Goal: Find contact information: Find contact information

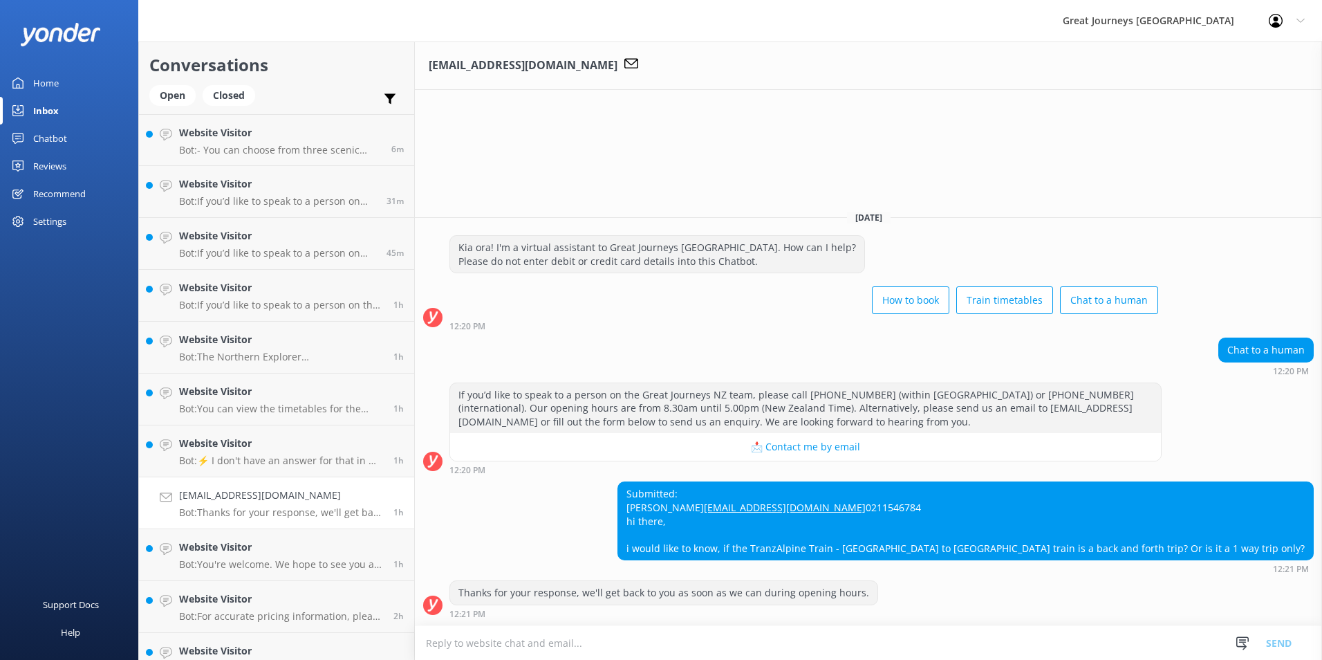
drag, startPoint x: 893, startPoint y: 468, endPoint x: 728, endPoint y: 470, distance: 165.3
click at [728, 482] on div "Submitted: Jeremiah sharpshooter2_619@hotmail.com 0211546784 hi there, i would …" at bounding box center [965, 520] width 695 height 77
copy link "[EMAIL_ADDRESS][DOMAIN_NAME]"
click at [938, 482] on div "Submitted: Jeremiah sharpshooter2_619@hotmail.com 0211546784 hi there, i would …" at bounding box center [965, 520] width 695 height 77
drag, startPoint x: 885, startPoint y: 466, endPoint x: 732, endPoint y: 468, distance: 152.9
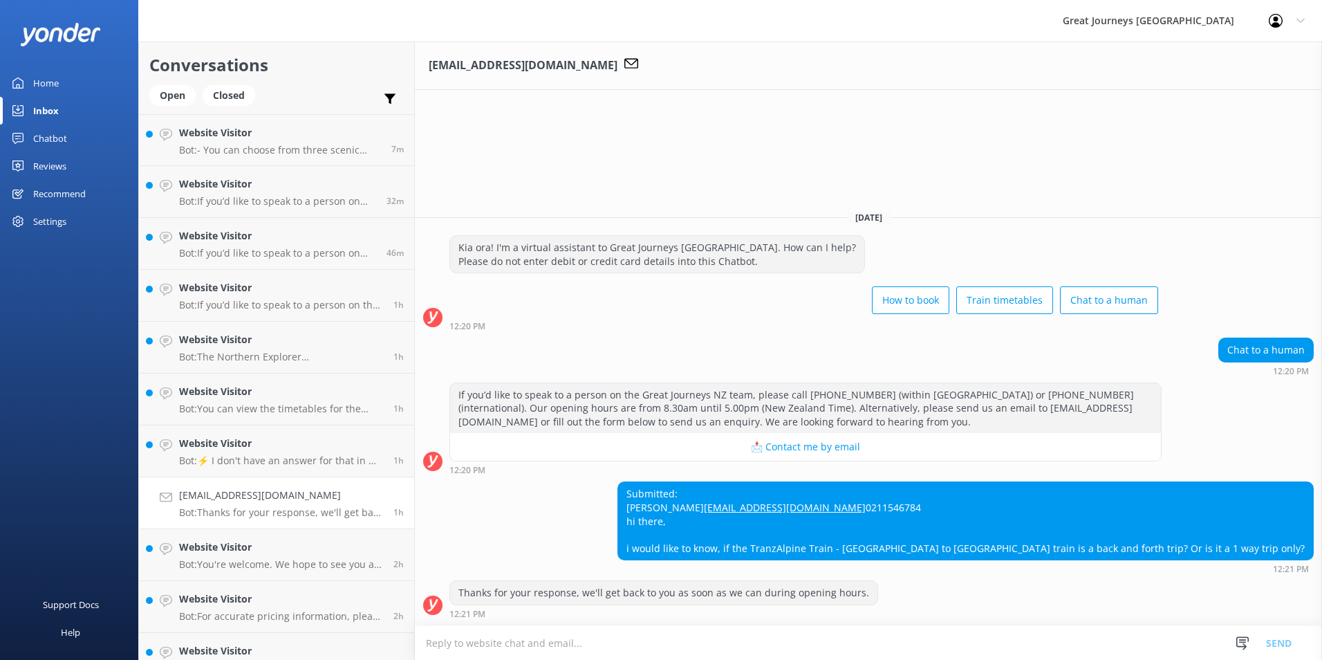
click at [732, 482] on div "Submitted: Jeremiah sharpshooter2_619@hotmail.com 0211546784 hi there, i would …" at bounding box center [965, 520] width 695 height 77
copy link "[EMAIL_ADDRESS][DOMAIN_NAME]"
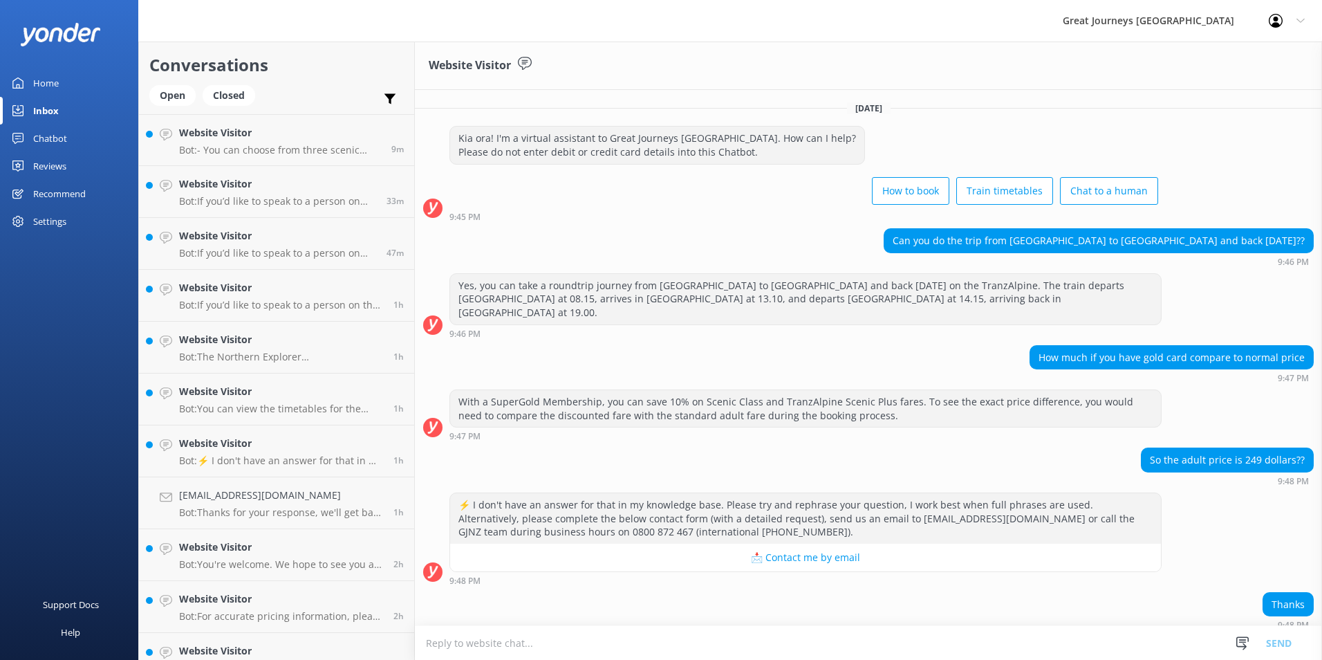
scroll to position [109, 0]
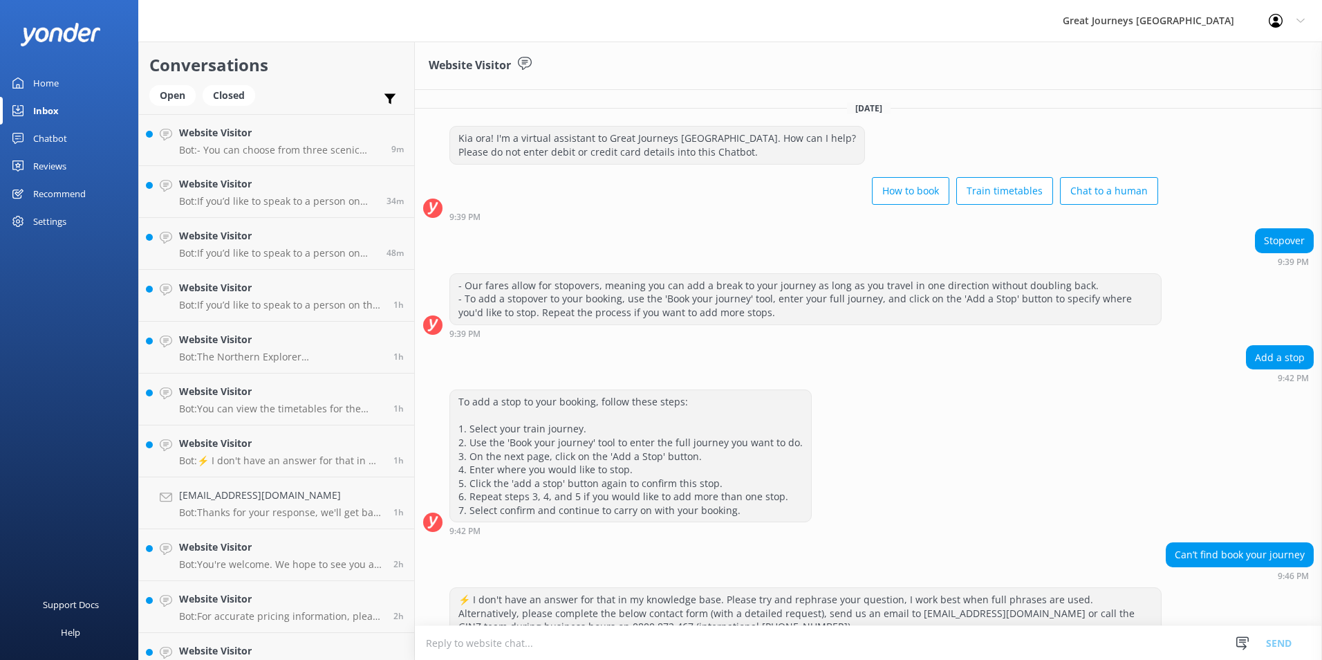
scroll to position [272, 0]
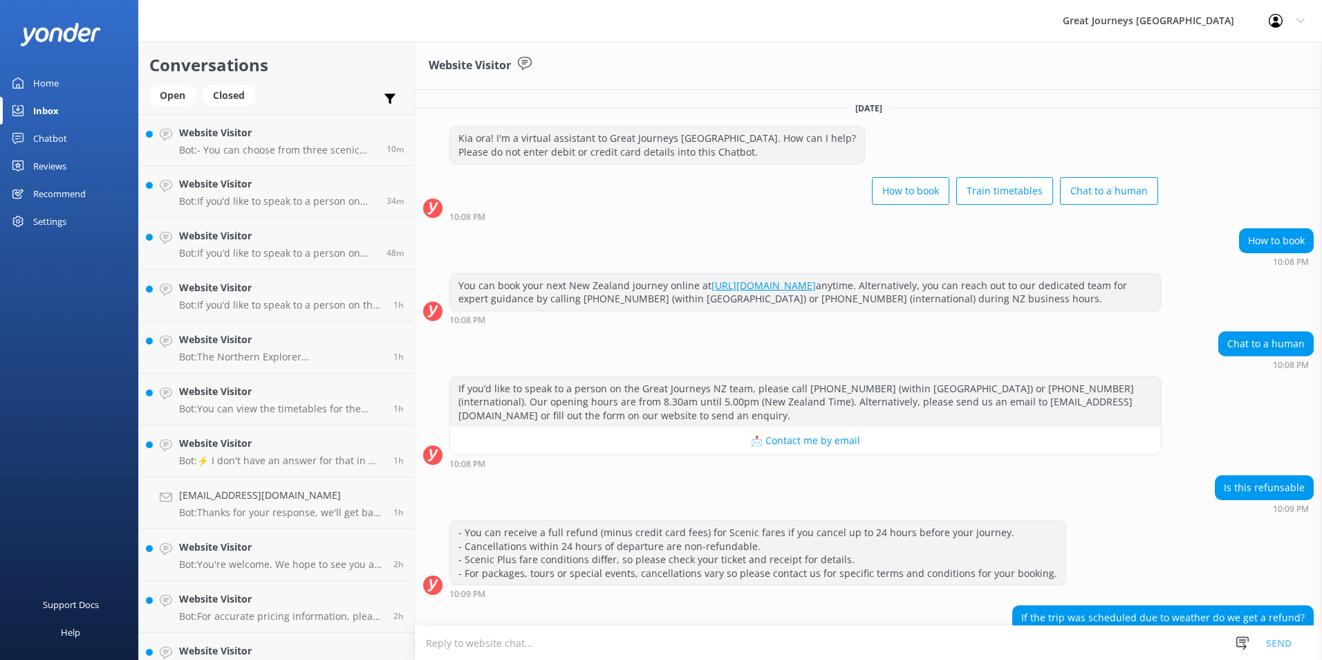
scroll to position [282, 0]
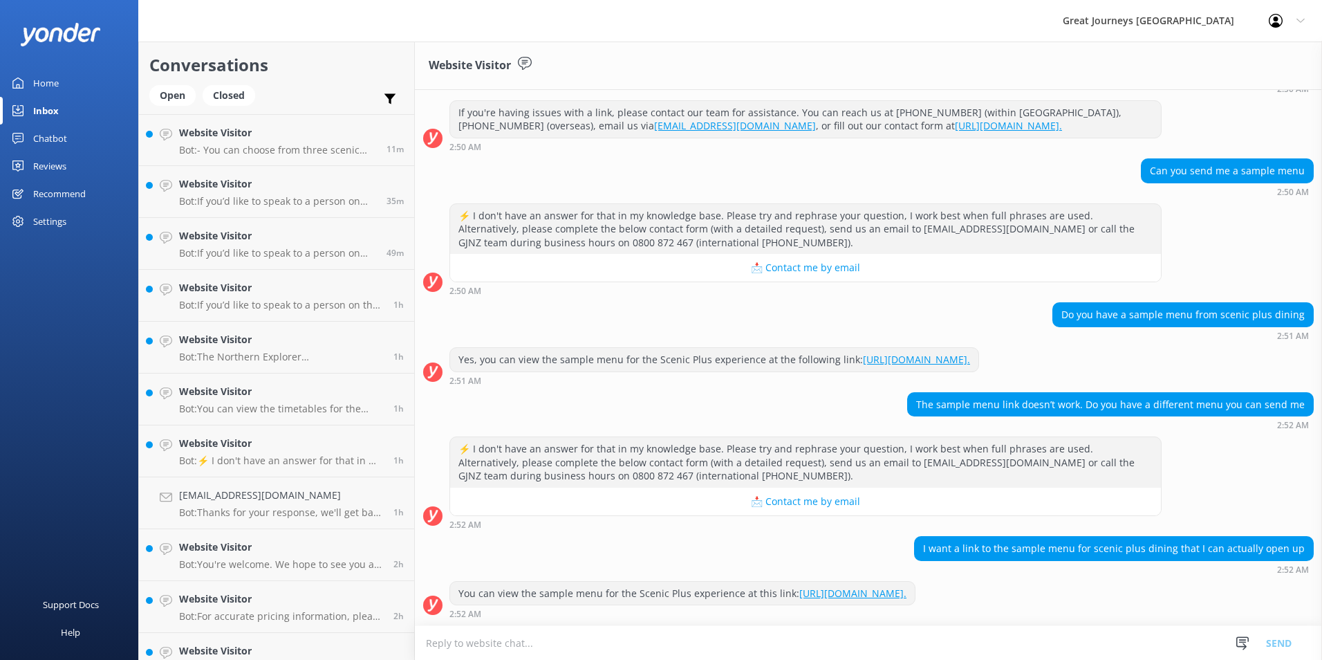
scroll to position [1271, 0]
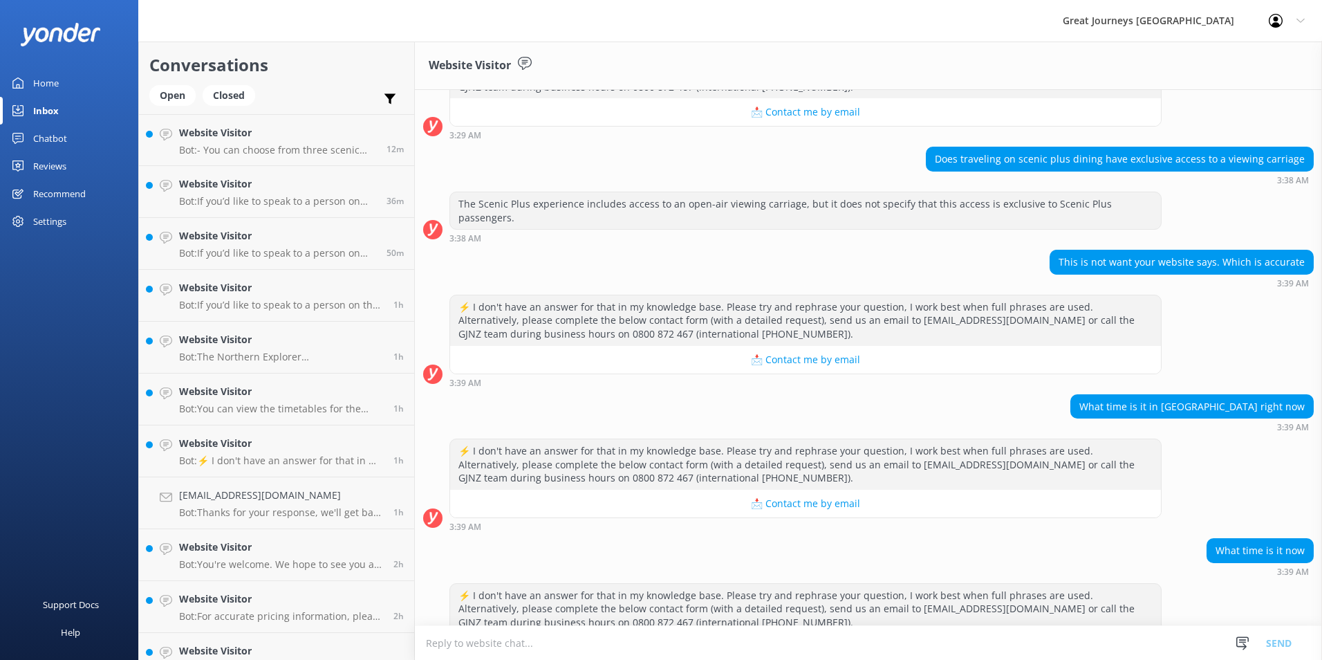
scroll to position [647, 0]
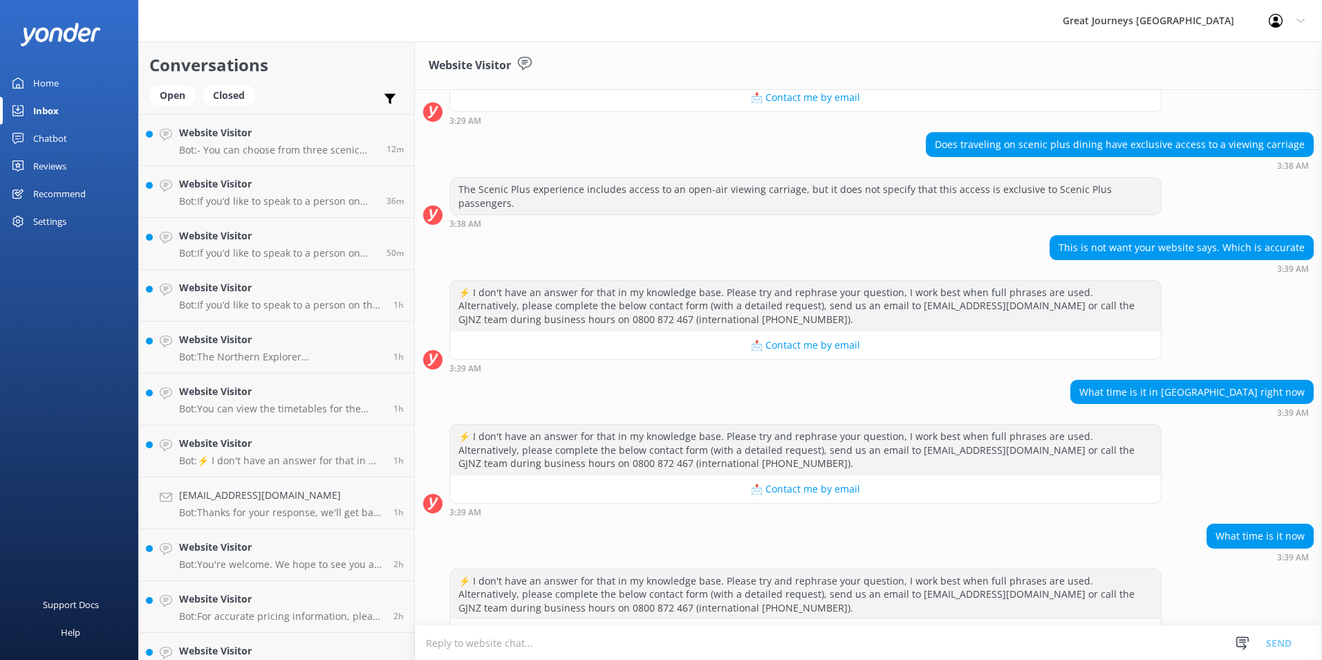
scroll to position [647, 0]
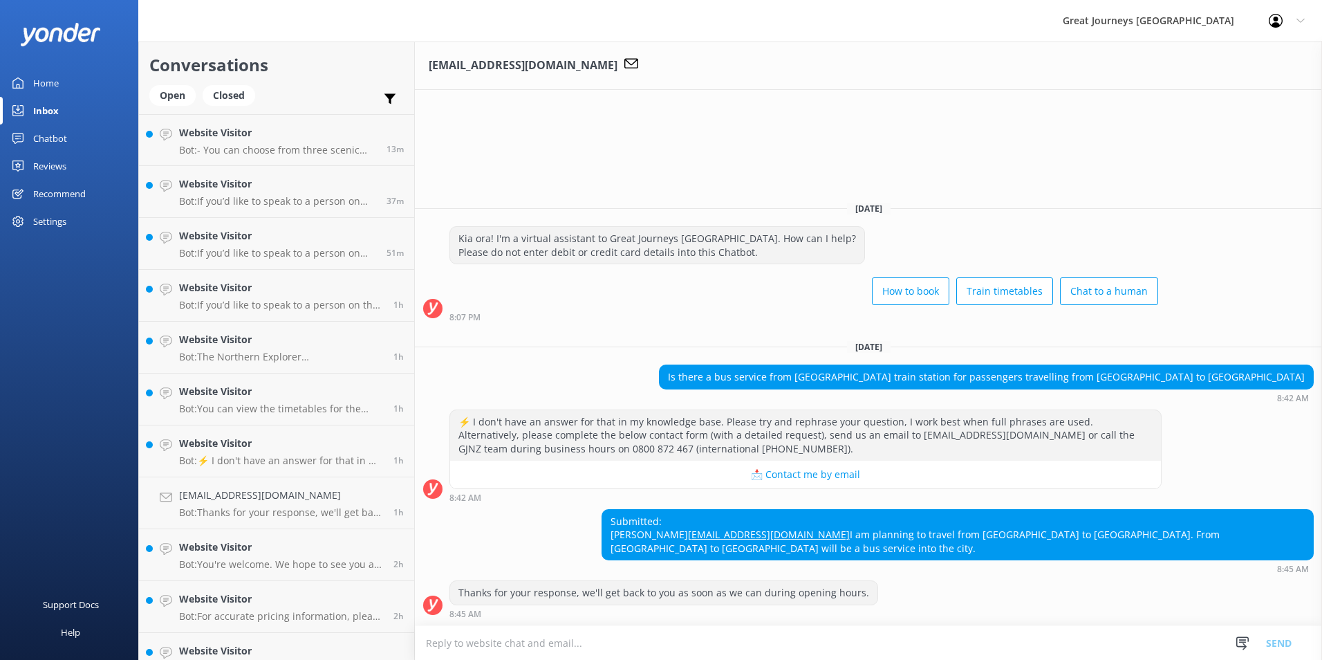
click at [833, 523] on div "Submitted: Subhas Subhaschandnz@gmail.com I am planning to travel from wellingt…" at bounding box center [957, 535] width 711 height 50
drag, startPoint x: 815, startPoint y: 535, endPoint x: 672, endPoint y: 538, distance: 142.5
click at [672, 538] on div "Submitted: Subhas Subhaschandnz@gmail.com I am planning to travel from wellingt…" at bounding box center [957, 535] width 711 height 50
copy link "[EMAIL_ADDRESS][DOMAIN_NAME]"
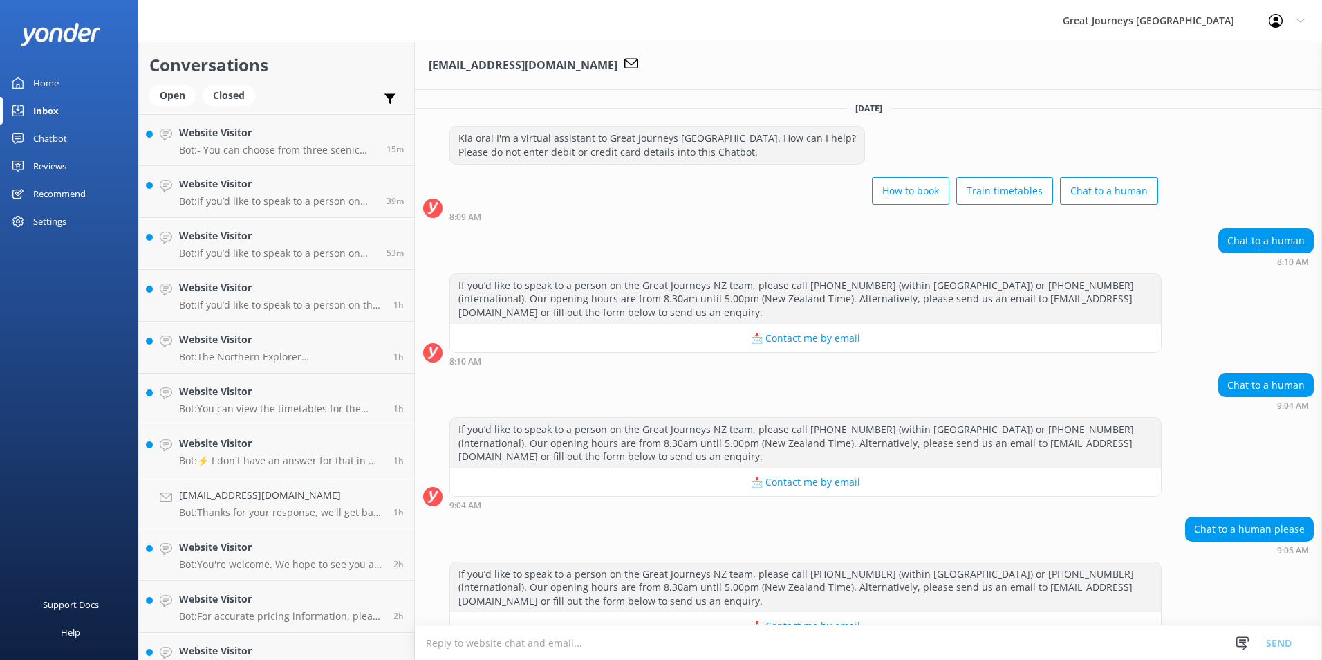
scroll to position [337, 0]
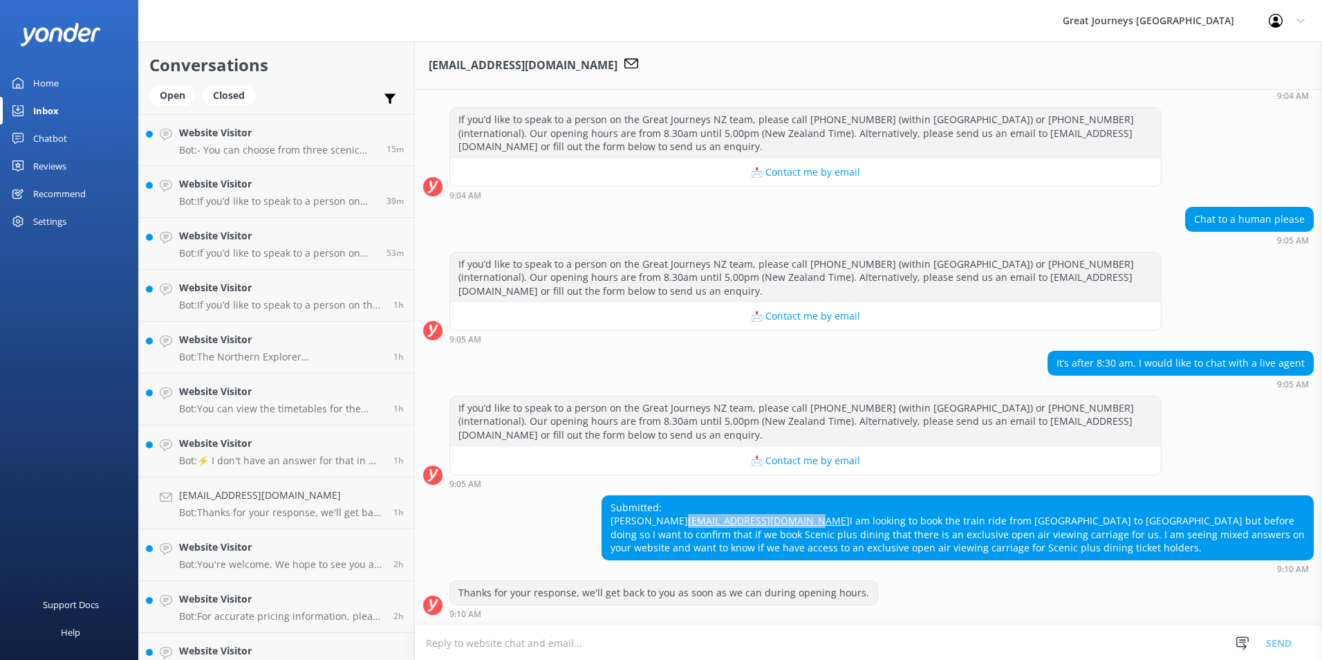
drag, startPoint x: 735, startPoint y: 513, endPoint x: 585, endPoint y: 506, distance: 150.2
click at [585, 506] on div "Submitted: Sherry Barnsley sherrybarnsley@gmail.com I am looking to book the tr…" at bounding box center [868, 534] width 907 height 78
copy link "[EMAIL_ADDRESS][DOMAIN_NAME]"
